Goal: Navigation & Orientation: Find specific page/section

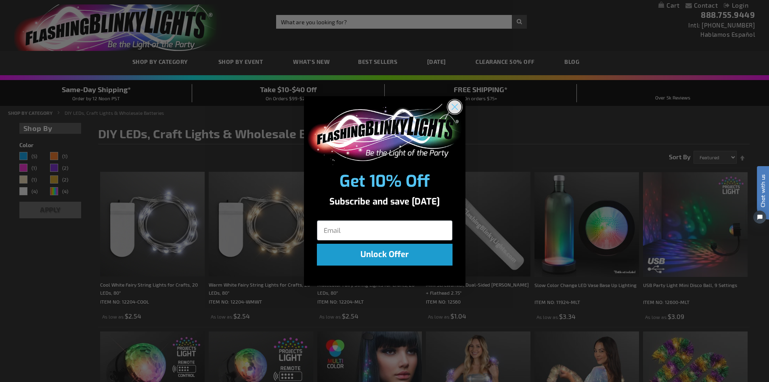
click at [454, 107] on circle "Close dialog" at bounding box center [454, 106] width 13 height 13
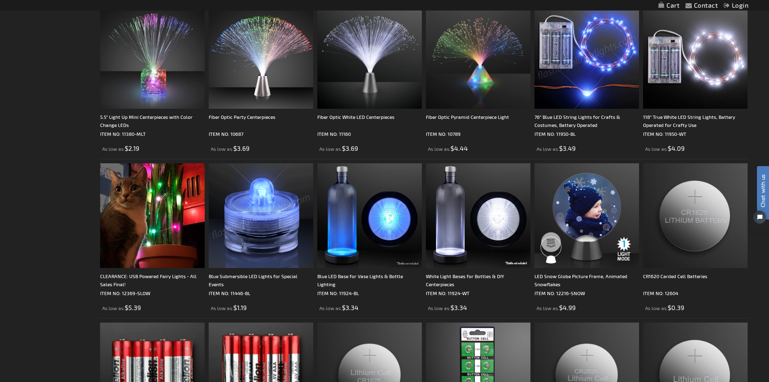
scroll to position [808, 0]
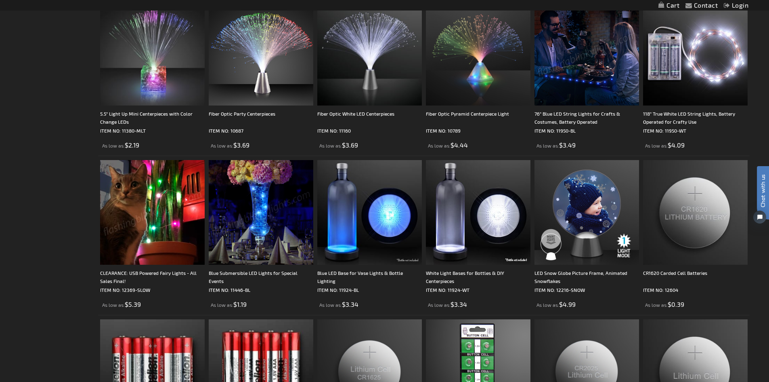
click at [158, 211] on img at bounding box center [152, 212] width 105 height 105
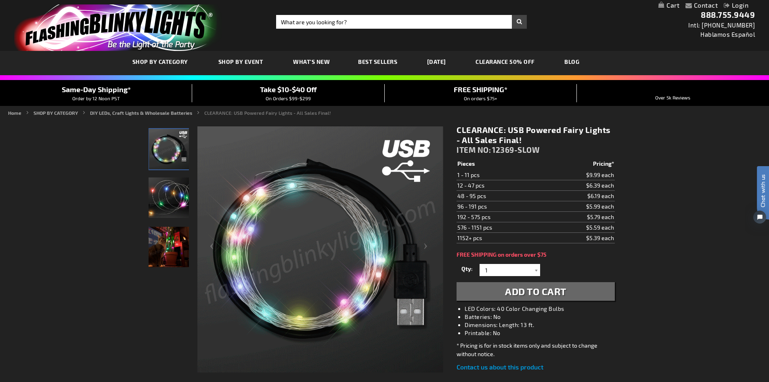
click at [172, 192] on img "Light Up Fairy Light Ambient Decor" at bounding box center [169, 197] width 40 height 40
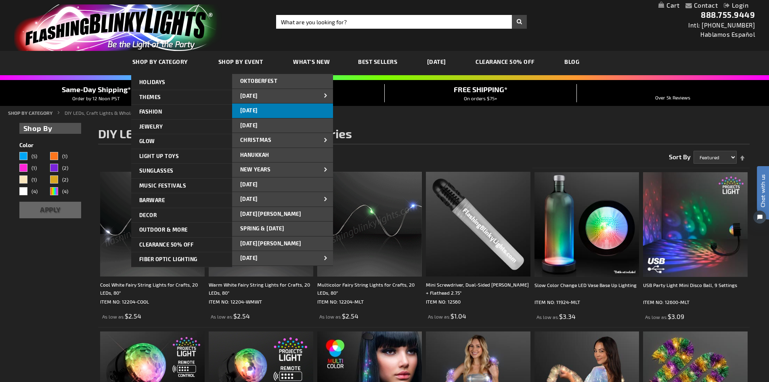
click at [258, 107] on span "[DATE]" at bounding box center [249, 110] width 18 height 6
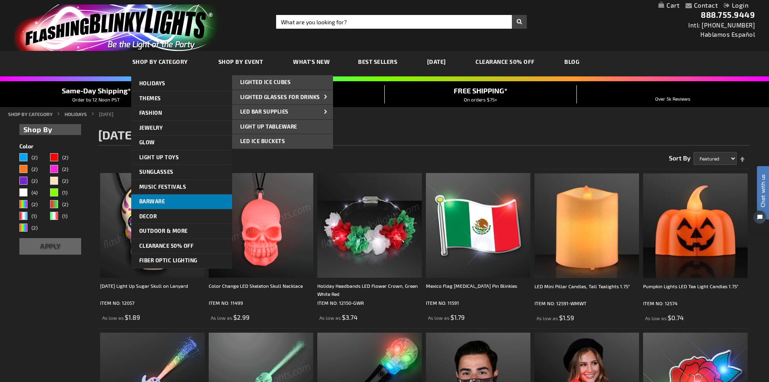
click at [194, 202] on link "Barware" at bounding box center [181, 201] width 101 height 15
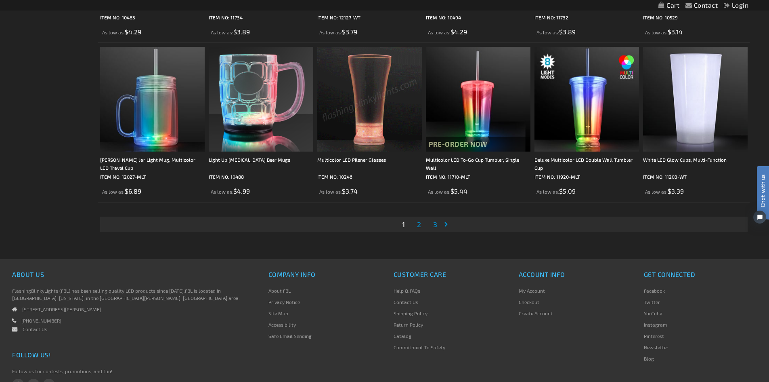
scroll to position [1696, 0]
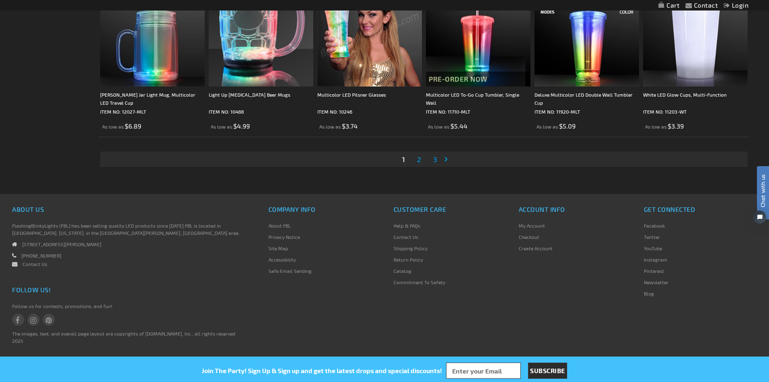
click at [418, 160] on span "2" at bounding box center [419, 159] width 4 height 9
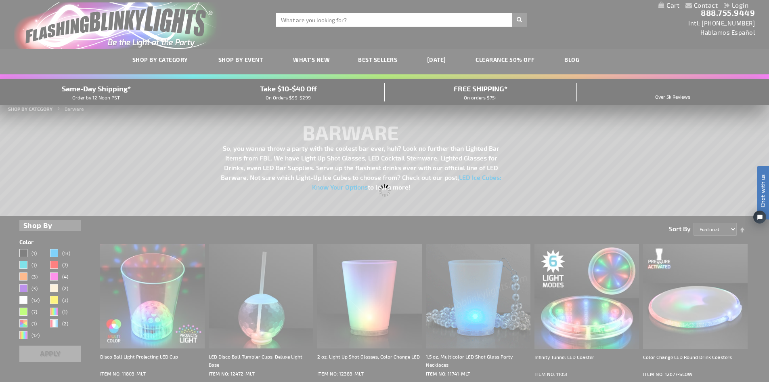
scroll to position [0, 0]
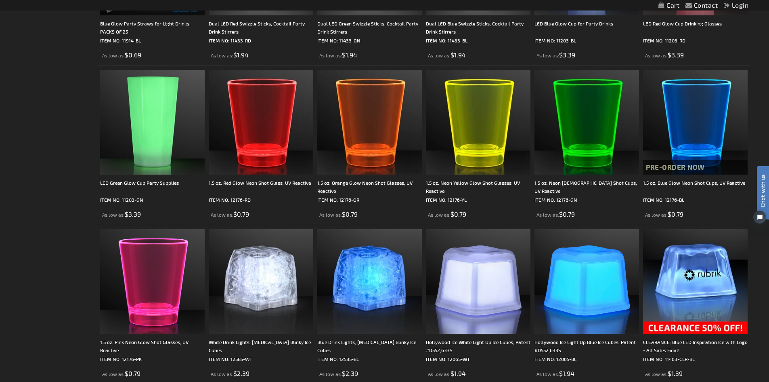
scroll to position [1373, 0]
